Goal: Find specific page/section

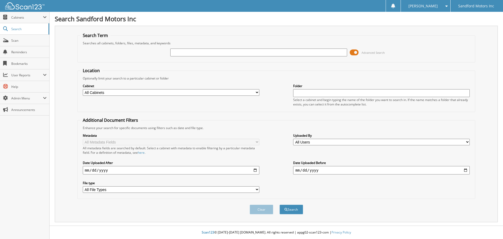
click at [206, 52] on input "text" at bounding box center [258, 53] width 177 height 8
type input "t"
type input "[PERSON_NAME]"
click at [293, 208] on button "Search" at bounding box center [292, 210] width 24 height 10
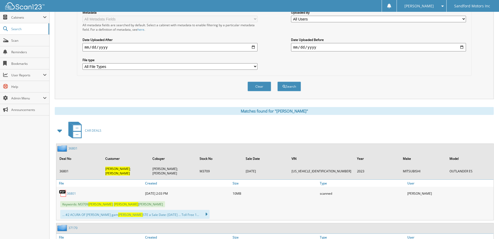
scroll to position [131, 0]
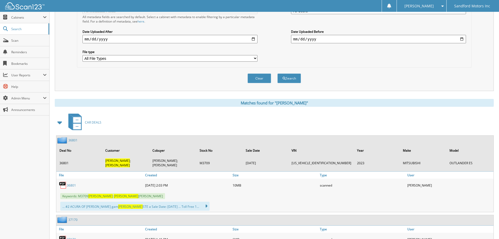
click at [73, 183] on link "36801" at bounding box center [71, 185] width 9 height 4
